Goal: Navigation & Orientation: Find specific page/section

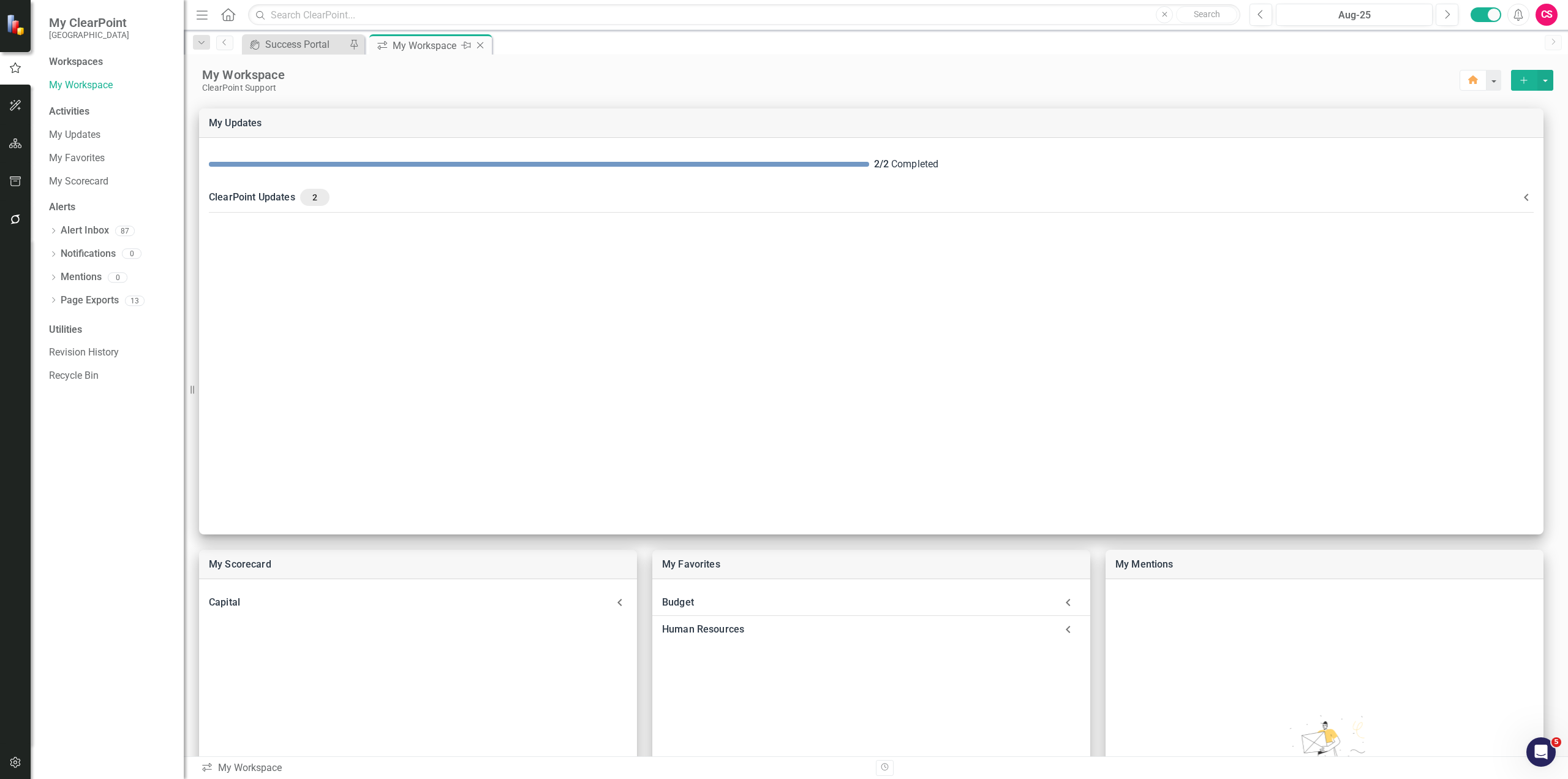
click at [479, 46] on icon "Close" at bounding box center [480, 45] width 12 height 10
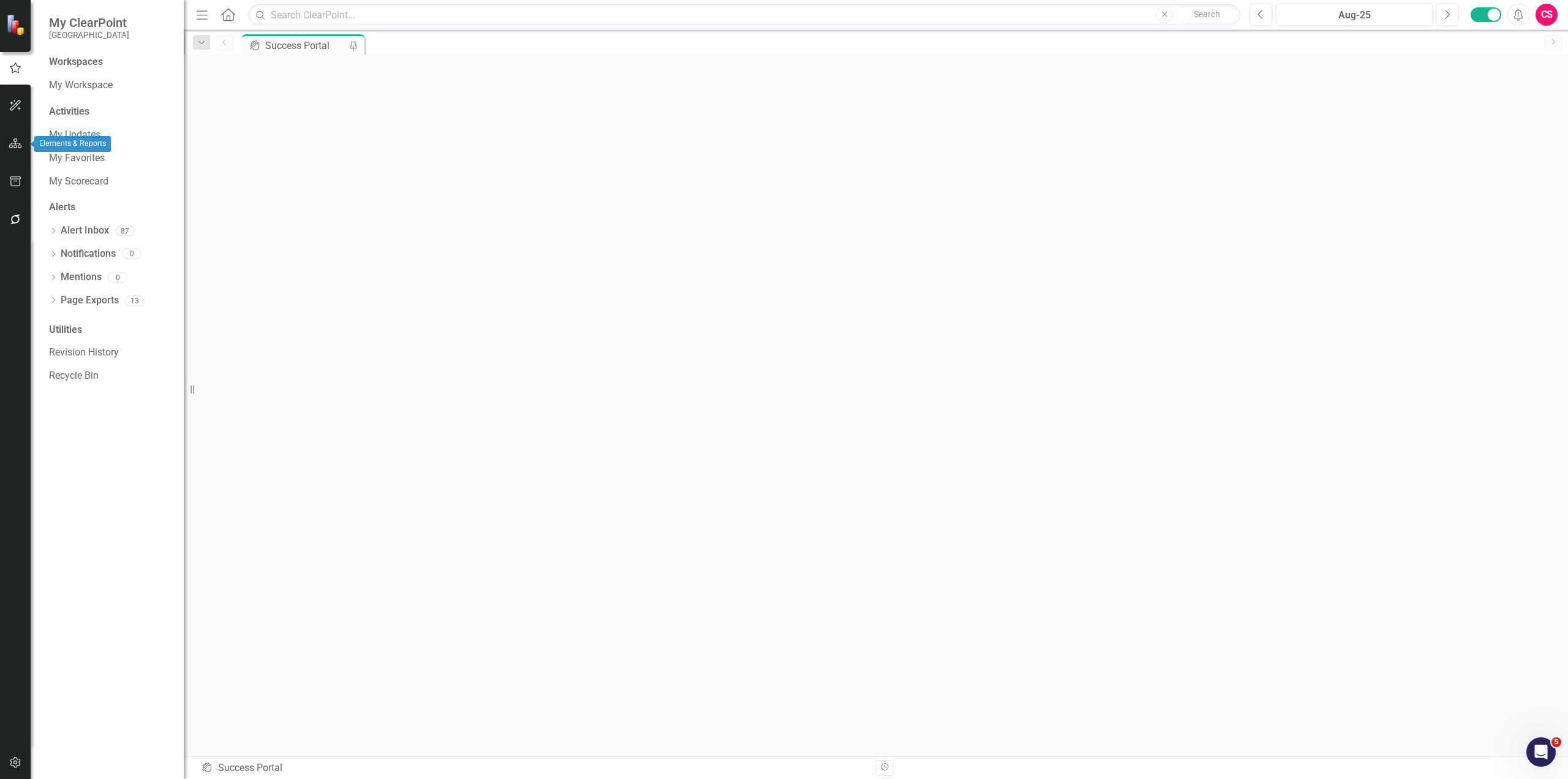
click at [14, 140] on icon "button" at bounding box center [15, 143] width 13 height 10
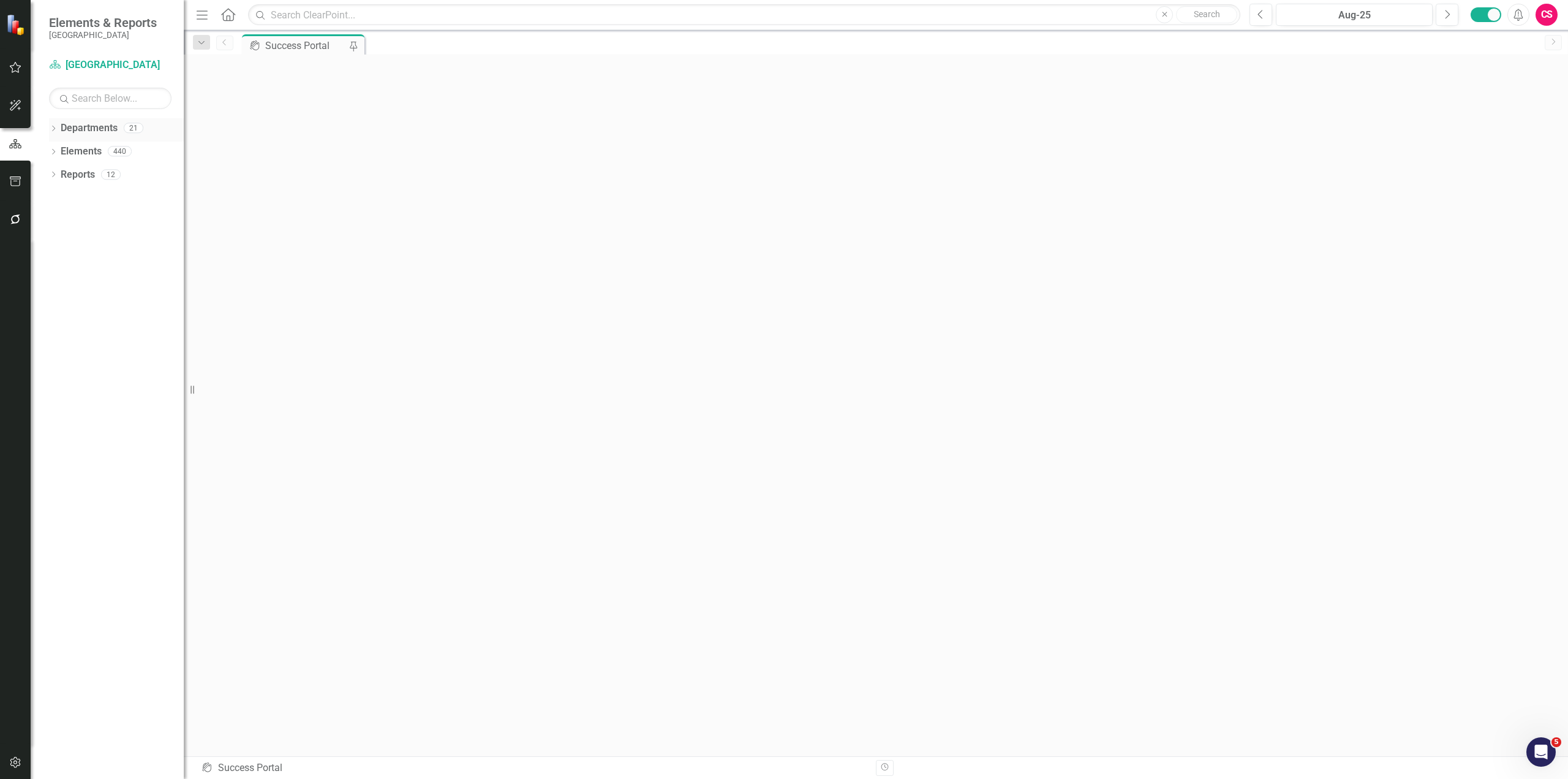
click at [53, 128] on icon "Dropdown" at bounding box center [53, 130] width 9 height 7
click at [58, 150] on icon "Dropdown" at bounding box center [59, 150] width 9 height 7
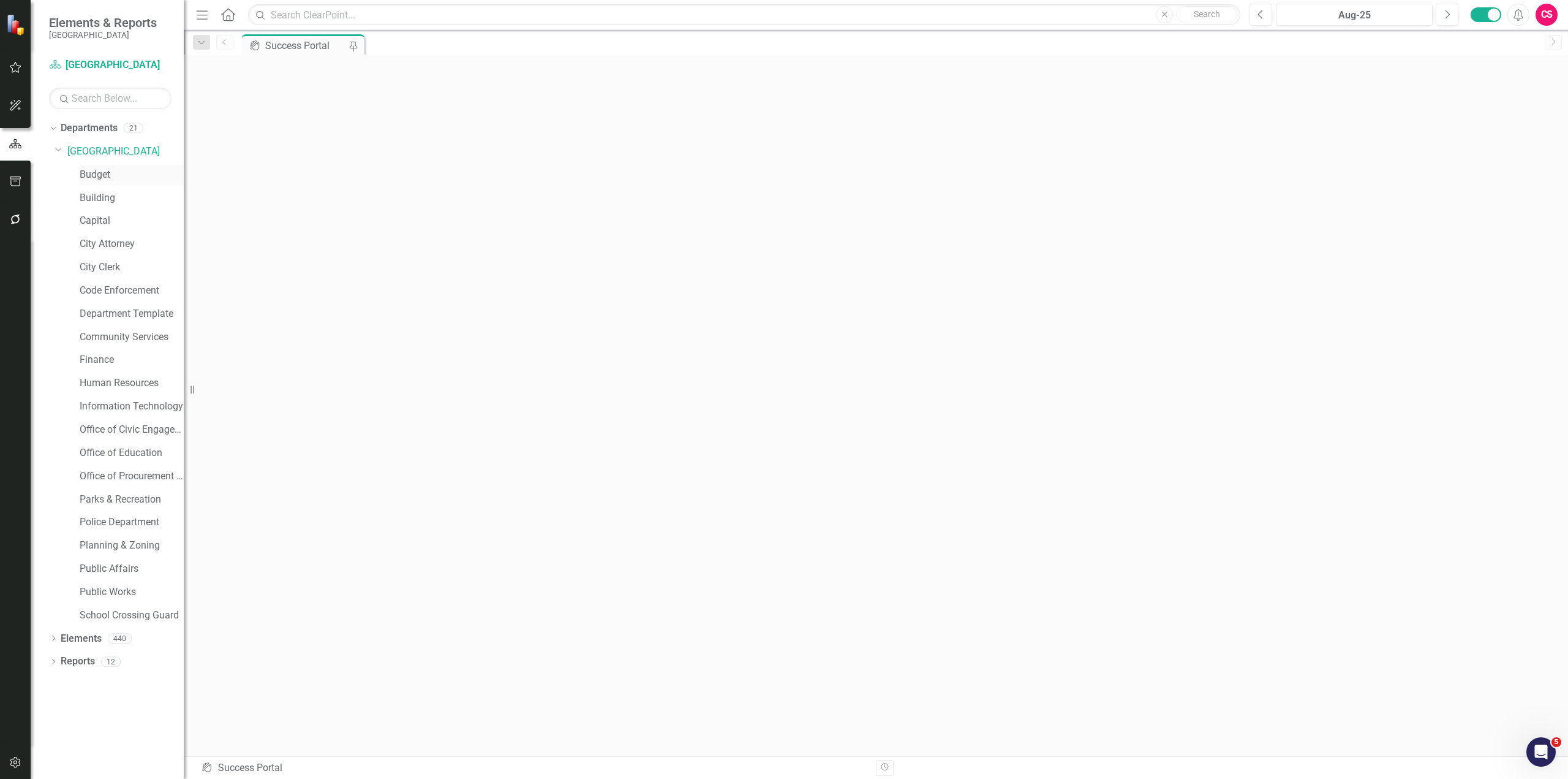
click at [105, 171] on link "Budget" at bounding box center [132, 175] width 104 height 14
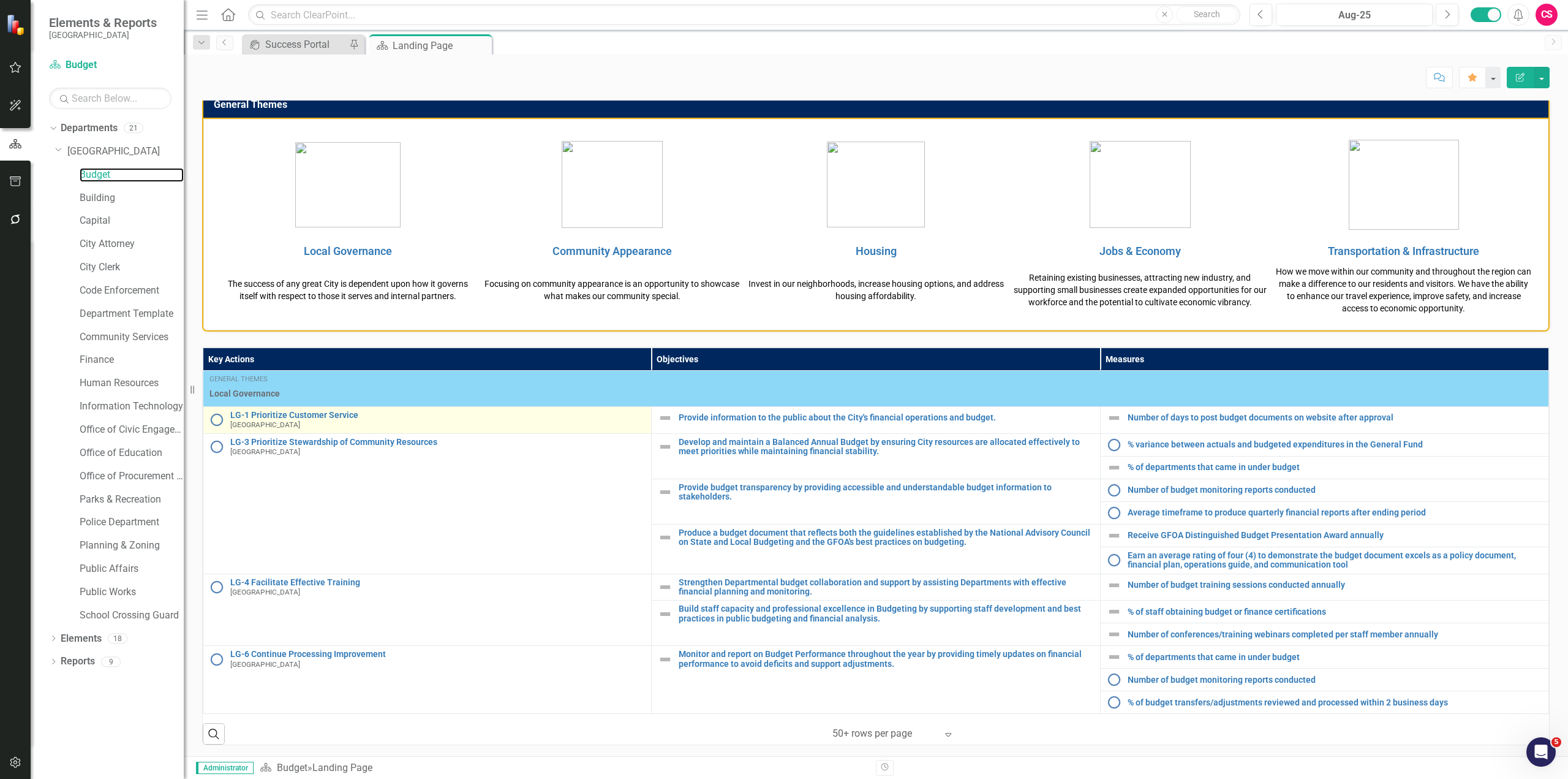
scroll to position [258, 0]
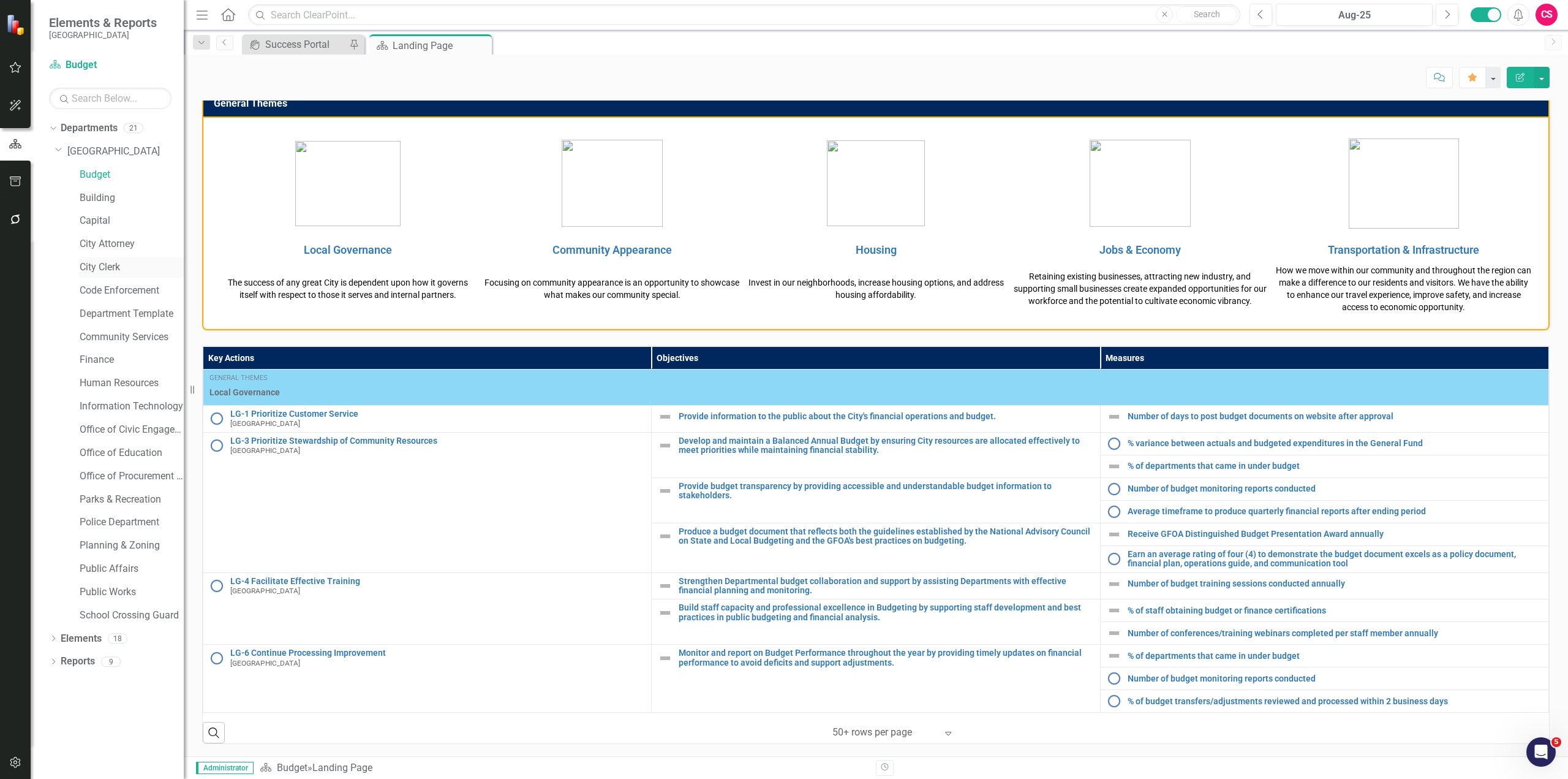
click at [103, 264] on link "City Clerk" at bounding box center [132, 267] width 104 height 14
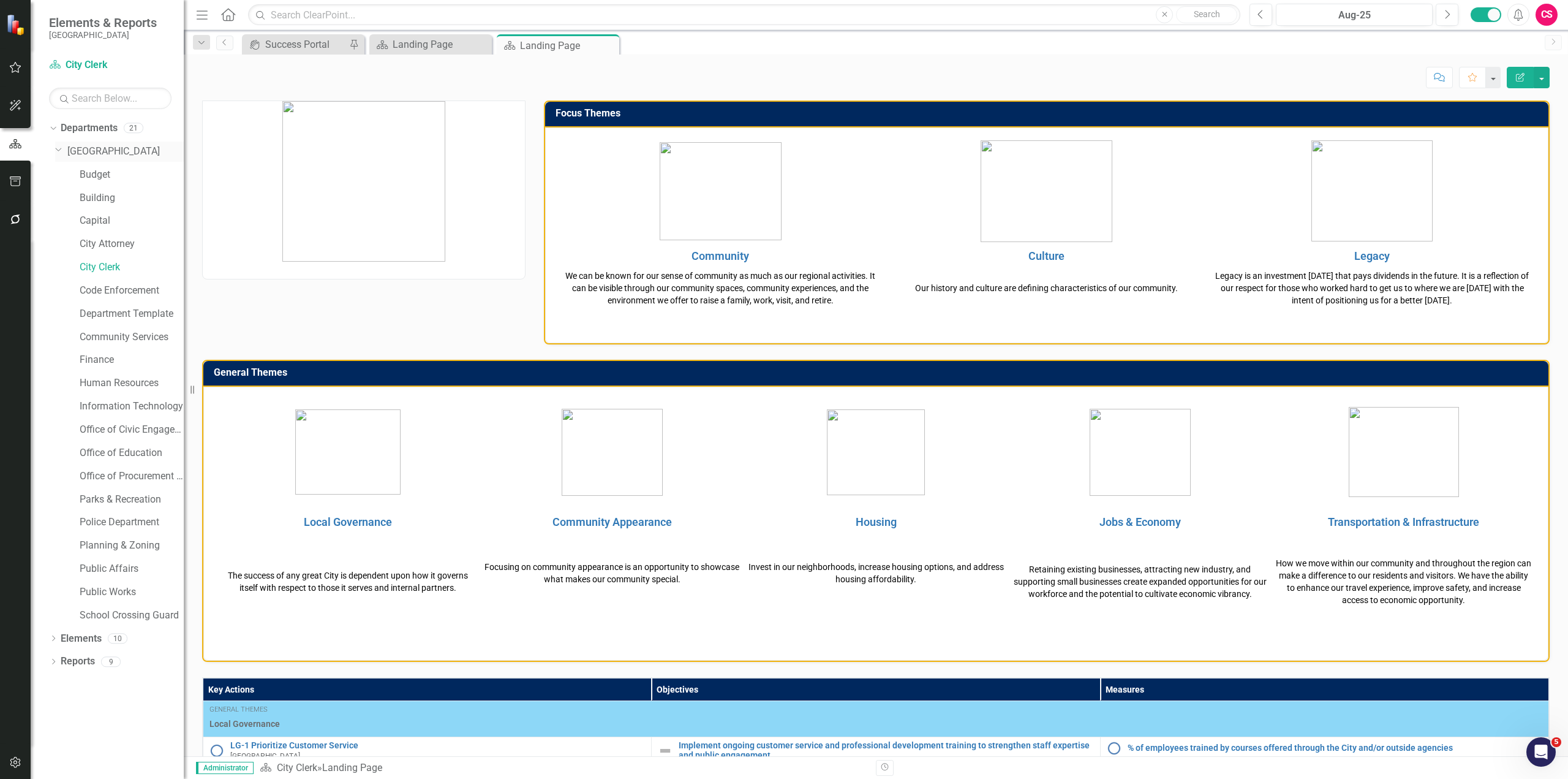
click at [81, 158] on link "[GEOGRAPHIC_DATA]" at bounding box center [125, 151] width 116 height 14
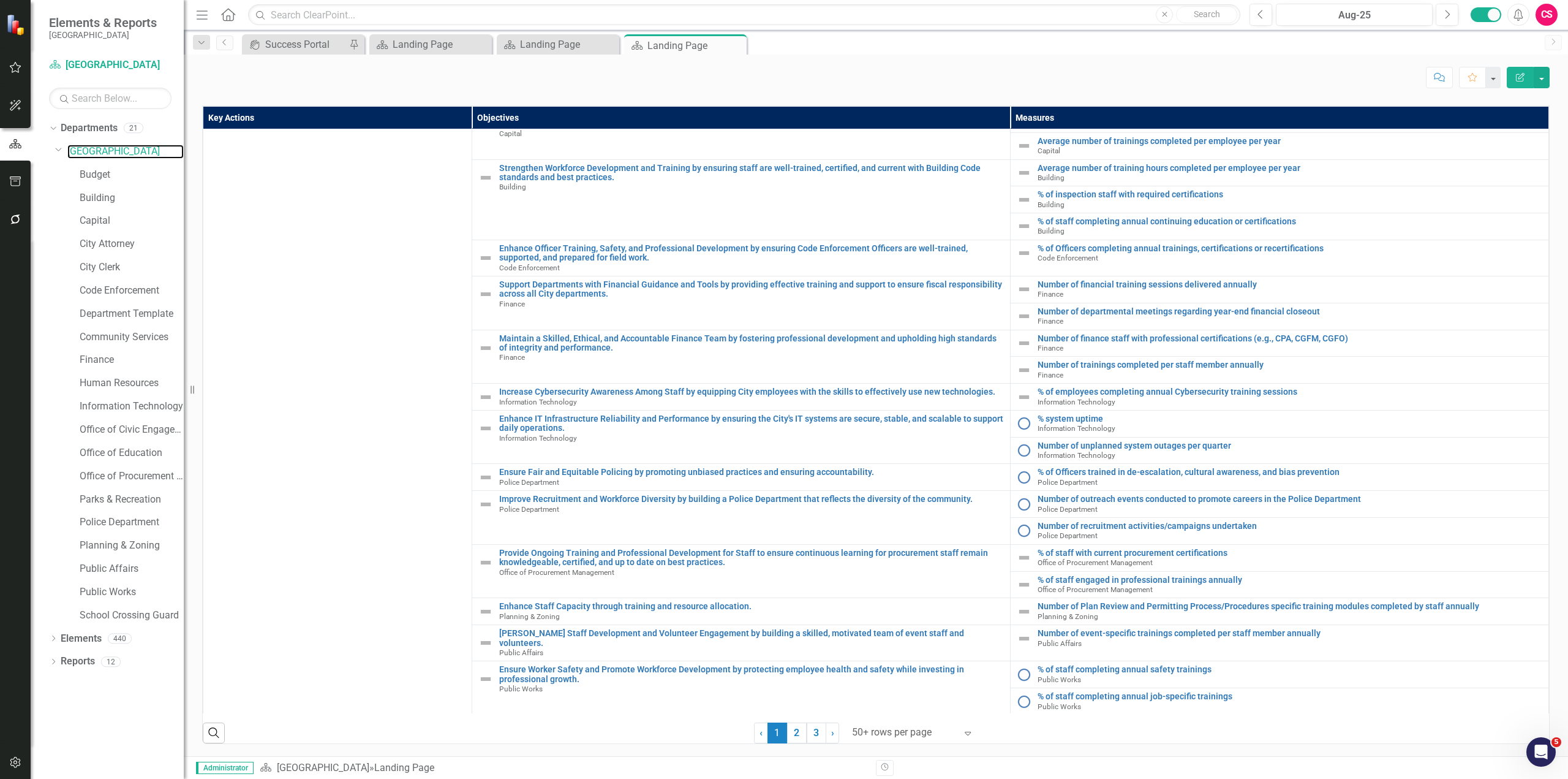
scroll to position [2409, 0]
